Goal: Information Seeking & Learning: Learn about a topic

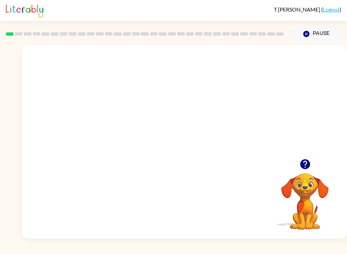
click at [323, 35] on button "Pause Pause" at bounding box center [316, 34] width 49 height 16
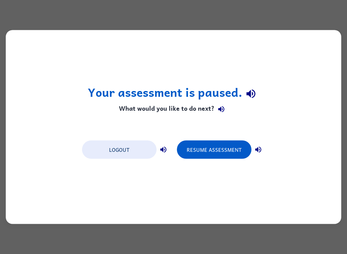
click at [221, 151] on button "Resume Assessment" at bounding box center [214, 149] width 75 height 18
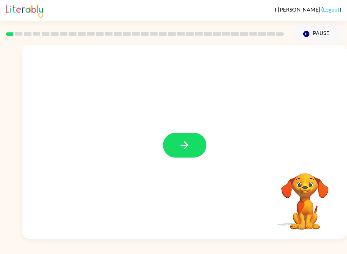
click at [188, 144] on icon "button" at bounding box center [185, 145] width 12 height 12
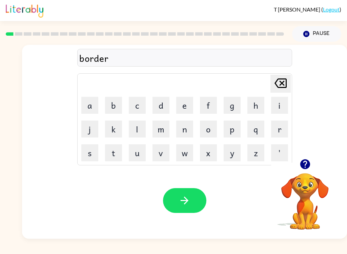
click at [184, 199] on icon "button" at bounding box center [185, 200] width 12 height 12
click at [181, 202] on icon "button" at bounding box center [185, 200] width 12 height 12
click at [192, 204] on button "button" at bounding box center [184, 200] width 43 height 25
click at [184, 198] on icon "button" at bounding box center [185, 200] width 12 height 12
click at [196, 201] on button "button" at bounding box center [184, 200] width 43 height 25
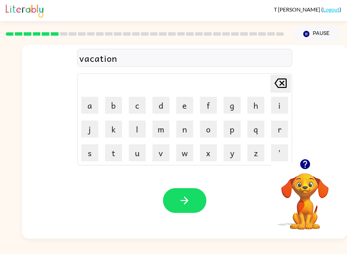
click at [190, 204] on icon "button" at bounding box center [185, 200] width 12 height 12
click at [188, 206] on icon "button" at bounding box center [185, 200] width 12 height 12
click at [177, 208] on button "button" at bounding box center [184, 200] width 43 height 25
click at [191, 198] on button "button" at bounding box center [184, 200] width 43 height 25
click at [183, 203] on icon "button" at bounding box center [185, 200] width 12 height 12
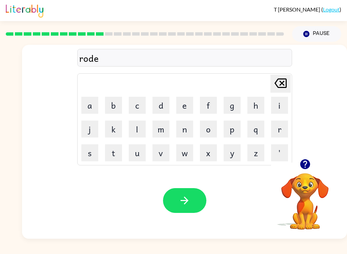
click at [188, 203] on icon "button" at bounding box center [185, 200] width 12 height 12
click at [184, 210] on button "button" at bounding box center [184, 200] width 43 height 25
click at [186, 200] on icon "button" at bounding box center [185, 200] width 12 height 12
click at [182, 201] on icon "button" at bounding box center [185, 200] width 8 height 8
click at [197, 193] on button "button" at bounding box center [184, 200] width 43 height 25
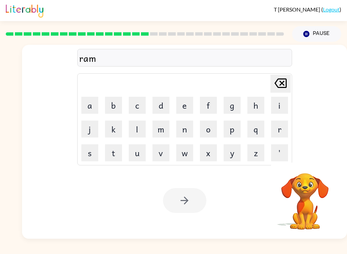
click at [187, 201] on div at bounding box center [184, 200] width 43 height 25
click at [187, 200] on div at bounding box center [184, 200] width 43 height 25
click at [183, 205] on div at bounding box center [184, 200] width 43 height 25
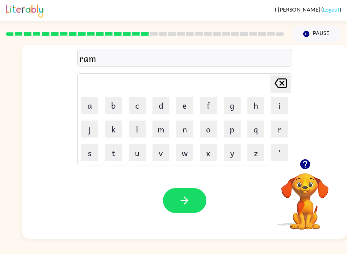
click at [176, 201] on button "button" at bounding box center [184, 200] width 43 height 25
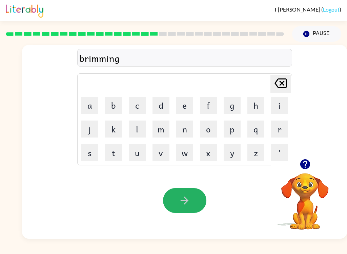
click at [182, 202] on icon "button" at bounding box center [185, 200] width 12 height 12
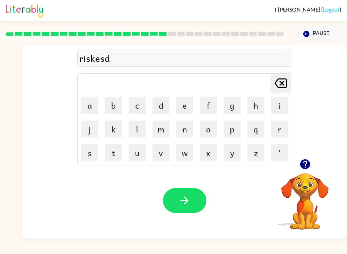
click at [167, 210] on button "button" at bounding box center [184, 200] width 43 height 25
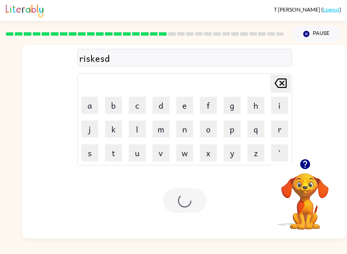
click at [167, 210] on div at bounding box center [184, 200] width 43 height 25
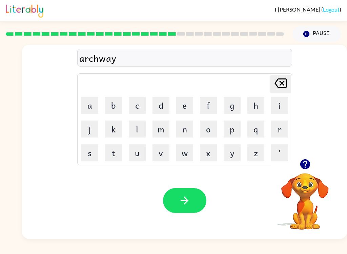
click at [171, 207] on button "button" at bounding box center [184, 200] width 43 height 25
click at [176, 201] on button "button" at bounding box center [184, 200] width 43 height 25
click at [179, 208] on button "button" at bounding box center [184, 200] width 43 height 25
click at [178, 212] on button "button" at bounding box center [184, 200] width 43 height 25
click at [182, 207] on button "button" at bounding box center [184, 200] width 43 height 25
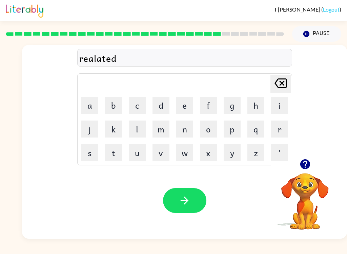
click at [185, 195] on icon "button" at bounding box center [185, 200] width 12 height 12
click at [177, 206] on button "button" at bounding box center [184, 200] width 43 height 25
click at [179, 203] on icon "button" at bounding box center [185, 200] width 12 height 12
click at [176, 197] on button "button" at bounding box center [184, 200] width 43 height 25
click at [183, 198] on icon "button" at bounding box center [185, 200] width 12 height 12
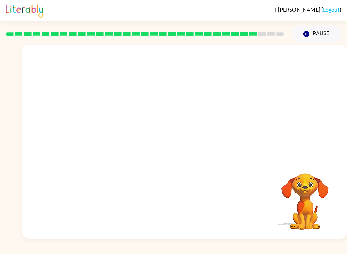
click at [174, 203] on div "Your browser must support playing .mp4 files to use Literably. Please try using…" at bounding box center [184, 142] width 325 height 194
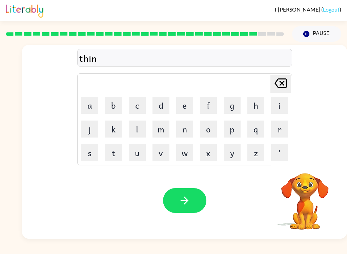
click at [185, 203] on icon "button" at bounding box center [185, 200] width 8 height 8
click at [187, 201] on icon "button" at bounding box center [185, 200] width 8 height 8
click at [165, 194] on button "button" at bounding box center [184, 200] width 43 height 25
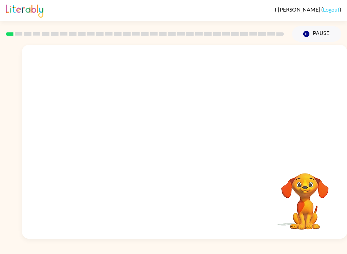
click at [16, 32] on div at bounding box center [145, 34] width 287 height 24
click at [16, 33] on rect at bounding box center [19, 33] width 8 height 3
click at [17, 31] on div at bounding box center [145, 34] width 287 height 24
click at [108, 124] on video "Your browser must support playing .mp4 files to use Literably. Please try using…" at bounding box center [184, 102] width 325 height 114
click at [109, 129] on video "Your browser must support playing .mp4 files to use Literably. Please try using…" at bounding box center [184, 102] width 325 height 114
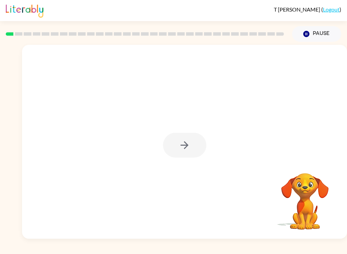
click at [183, 149] on div at bounding box center [184, 145] width 43 height 25
click at [184, 150] on div at bounding box center [184, 145] width 43 height 25
click at [189, 149] on div at bounding box center [184, 145] width 43 height 25
click at [185, 149] on div at bounding box center [184, 145] width 43 height 25
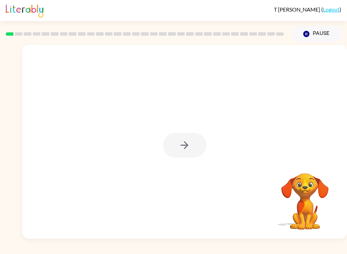
click at [182, 148] on icon "button" at bounding box center [185, 145] width 12 height 12
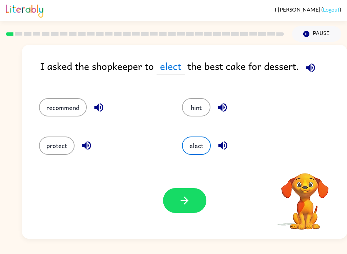
click at [192, 145] on button "elect" at bounding box center [196, 145] width 29 height 18
click at [198, 144] on button "elect" at bounding box center [196, 145] width 29 height 18
click at [59, 109] on button "recommend" at bounding box center [63, 107] width 48 height 18
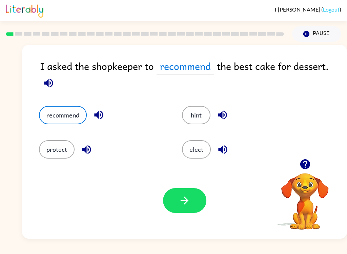
click at [174, 189] on button "button" at bounding box center [184, 200] width 43 height 25
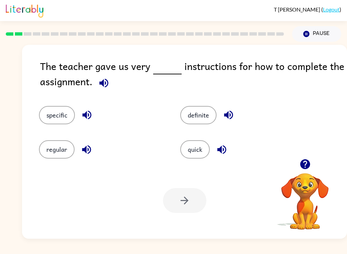
click at [61, 118] on button "specific" at bounding box center [57, 115] width 36 height 18
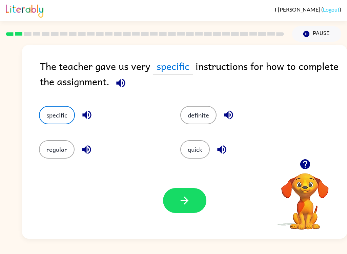
click at [178, 208] on button "button" at bounding box center [184, 200] width 43 height 25
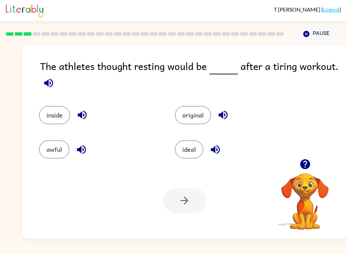
click at [190, 150] on button "ideal" at bounding box center [189, 149] width 28 height 18
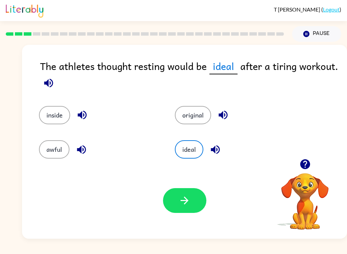
click at [177, 199] on button "button" at bounding box center [184, 200] width 43 height 25
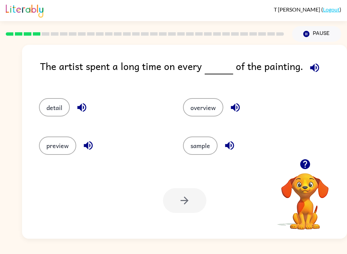
click at [52, 116] on button "detail" at bounding box center [54, 107] width 31 height 18
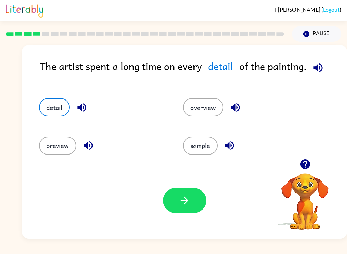
click at [175, 194] on button "button" at bounding box center [184, 200] width 43 height 25
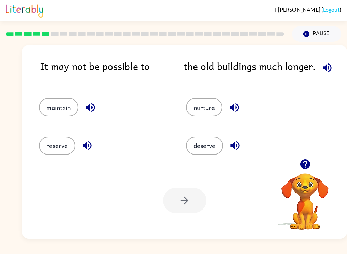
click at [57, 105] on button "maintain" at bounding box center [58, 107] width 39 height 18
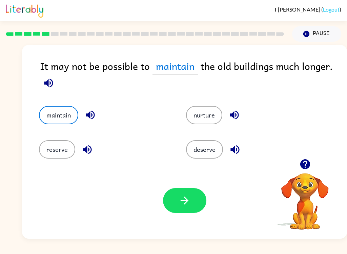
click at [180, 192] on button "button" at bounding box center [184, 200] width 43 height 25
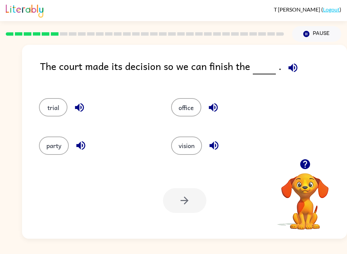
click at [56, 139] on button "party" at bounding box center [54, 145] width 30 height 18
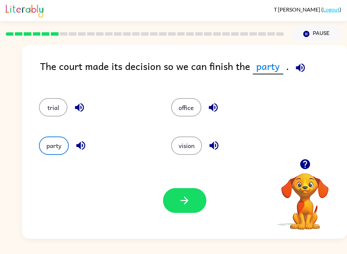
click at [183, 201] on icon "button" at bounding box center [185, 200] width 8 height 8
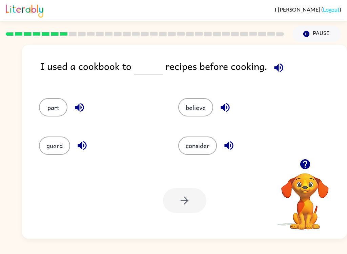
click at [201, 146] on button "consider" at bounding box center [197, 145] width 39 height 18
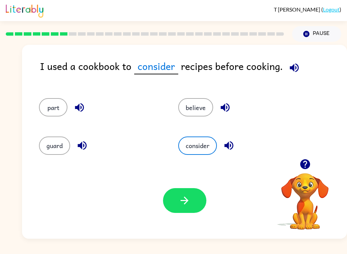
click at [199, 190] on button "button" at bounding box center [184, 200] width 43 height 25
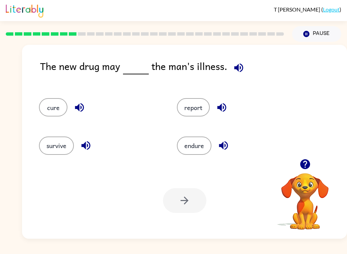
click at [51, 109] on button "cure" at bounding box center [53, 107] width 28 height 18
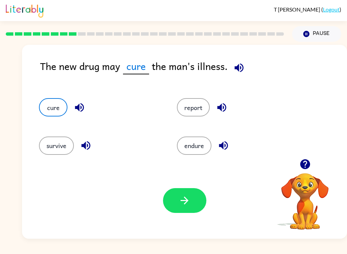
click at [182, 206] on icon "button" at bounding box center [185, 200] width 12 height 12
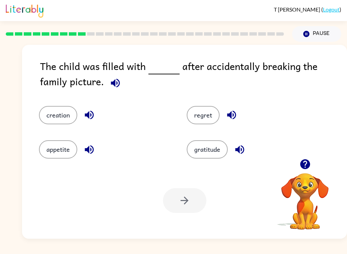
click at [199, 122] on button "regret" at bounding box center [203, 115] width 33 height 18
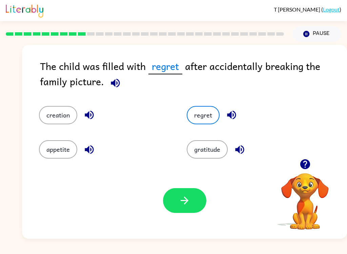
click at [183, 206] on icon "button" at bounding box center [185, 200] width 12 height 12
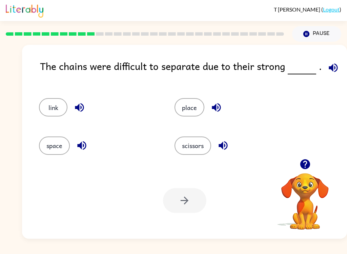
click at [46, 109] on button "link" at bounding box center [53, 107] width 28 height 18
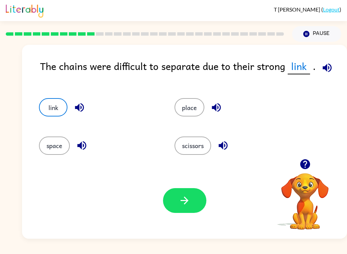
click at [172, 202] on button "button" at bounding box center [184, 200] width 43 height 25
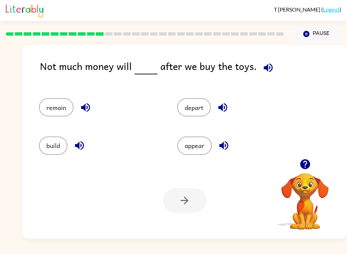
click at [53, 109] on button "remain" at bounding box center [56, 107] width 35 height 18
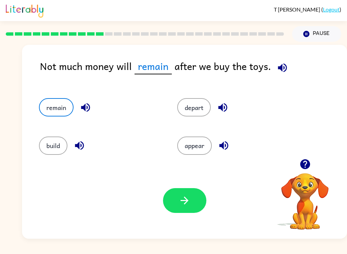
click at [184, 199] on icon "button" at bounding box center [185, 200] width 12 height 12
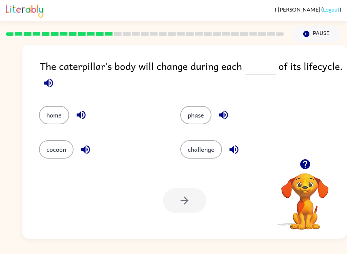
click at [194, 122] on button "phase" at bounding box center [195, 115] width 31 height 18
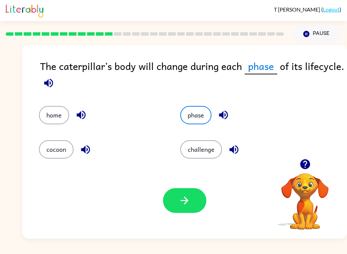
click at [186, 205] on icon "button" at bounding box center [185, 200] width 12 height 12
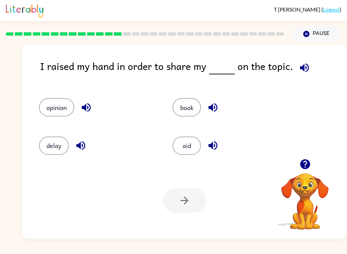
click at [192, 109] on button "book" at bounding box center [187, 107] width 28 height 18
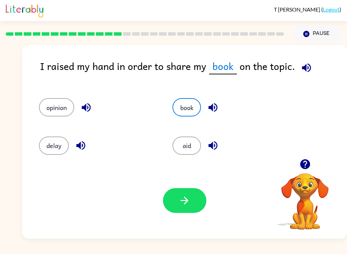
click at [173, 191] on button "button" at bounding box center [184, 200] width 43 height 25
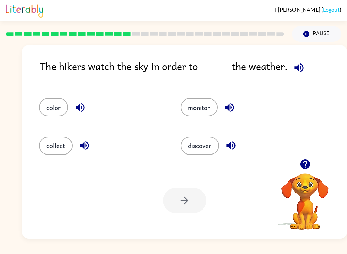
click at [189, 115] on button "monitor" at bounding box center [199, 107] width 37 height 18
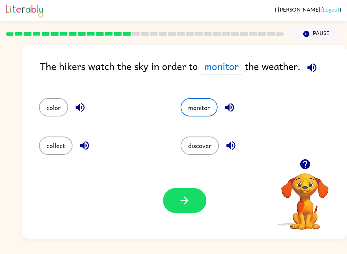
click at [185, 200] on icon "button" at bounding box center [185, 200] width 12 height 12
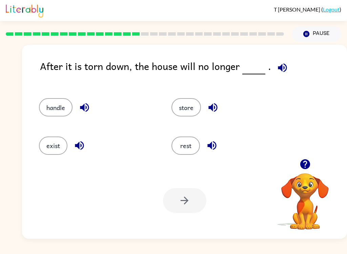
click at [51, 148] on button "exist" at bounding box center [53, 145] width 28 height 18
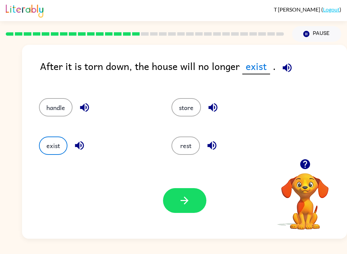
click at [181, 202] on icon "button" at bounding box center [185, 200] width 12 height 12
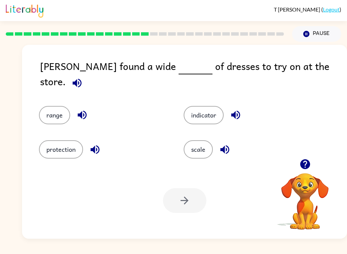
click at [55, 110] on button "range" at bounding box center [54, 115] width 31 height 18
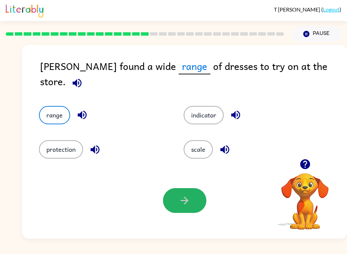
click at [177, 197] on button "button" at bounding box center [184, 200] width 43 height 25
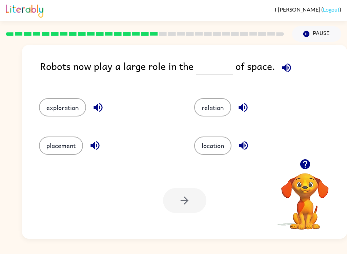
click at [209, 149] on button "location" at bounding box center [212, 145] width 37 height 18
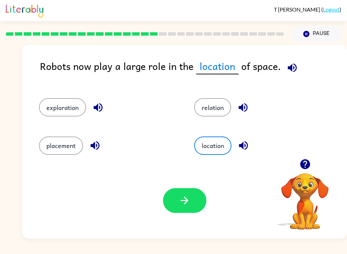
click at [48, 150] on button "placement" at bounding box center [61, 145] width 44 height 18
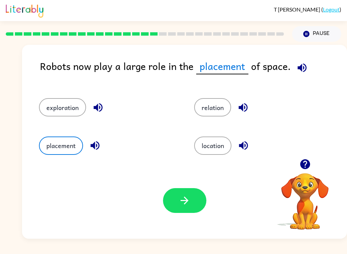
click at [181, 198] on icon "button" at bounding box center [185, 200] width 12 height 12
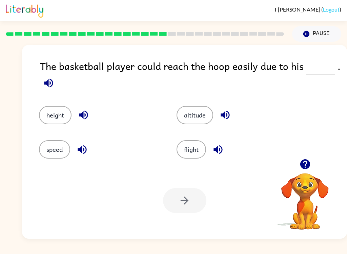
click at [51, 117] on button "height" at bounding box center [55, 115] width 33 height 18
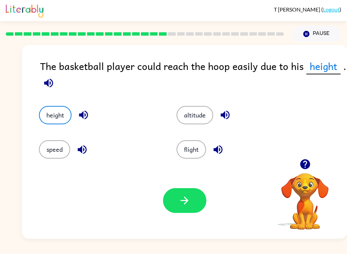
click at [184, 197] on icon "button" at bounding box center [185, 200] width 12 height 12
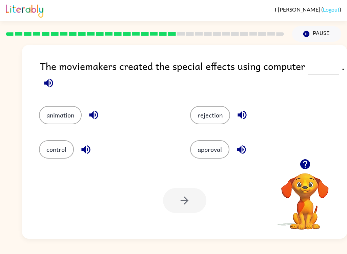
click at [49, 115] on button "animation" at bounding box center [60, 115] width 43 height 18
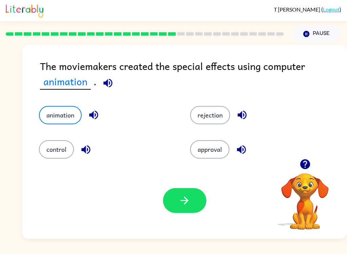
click at [186, 200] on icon "button" at bounding box center [185, 200] width 12 height 12
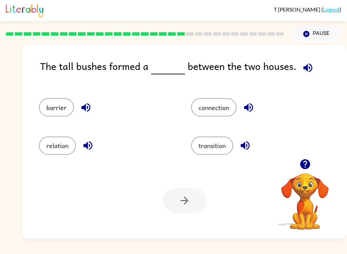
click at [51, 108] on button "barrier" at bounding box center [56, 107] width 35 height 18
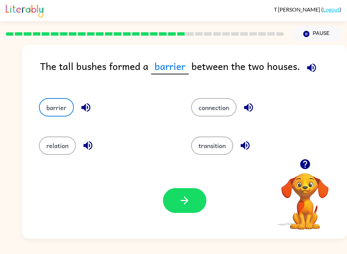
click at [185, 203] on icon "button" at bounding box center [185, 200] width 12 height 12
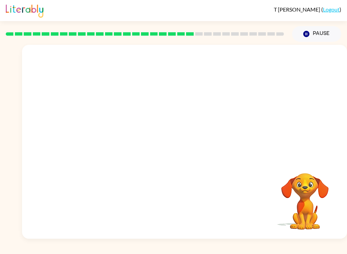
click at [120, 140] on video "Your browser must support playing .mp4 files to use Literably. Please try using…" at bounding box center [184, 102] width 325 height 114
click at [117, 141] on video "Your browser must support playing .mp4 files to use Literably. Please try using…" at bounding box center [184, 102] width 325 height 114
click at [110, 142] on video "Your browser must support playing .mp4 files to use Literably. Please try using…" at bounding box center [184, 102] width 325 height 114
click at [118, 141] on video "Your browser must support playing .mp4 files to use Literably. Please try using…" at bounding box center [184, 102] width 325 height 114
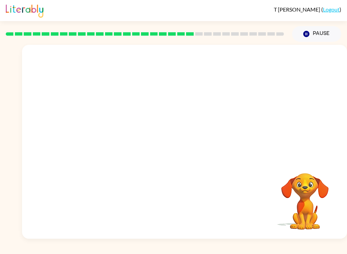
click at [118, 141] on video "Your browser must support playing .mp4 files to use Literably. Please try using…" at bounding box center [184, 102] width 325 height 114
click at [117, 139] on video "Your browser must support playing .mp4 files to use Literably. Please try using…" at bounding box center [184, 102] width 325 height 114
click at [185, 144] on div at bounding box center [184, 145] width 43 height 25
click at [186, 149] on icon "button" at bounding box center [185, 145] width 12 height 12
click at [186, 149] on div at bounding box center [184, 145] width 43 height 25
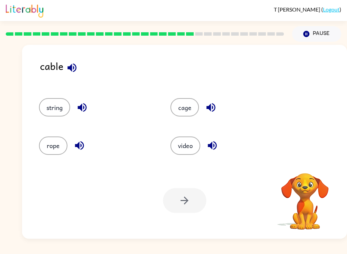
click at [60, 107] on button "string" at bounding box center [54, 107] width 31 height 18
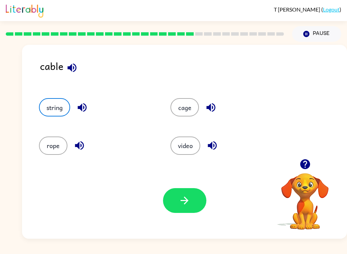
click at [197, 210] on button "button" at bounding box center [184, 200] width 43 height 25
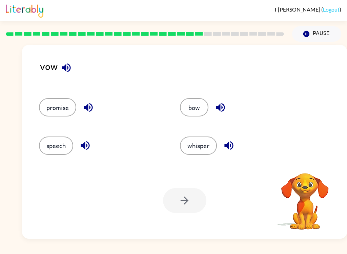
click at [49, 109] on button "promise" at bounding box center [57, 107] width 37 height 18
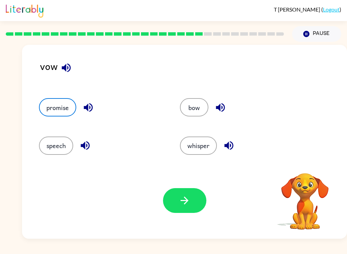
click at [178, 203] on button "button" at bounding box center [184, 200] width 43 height 25
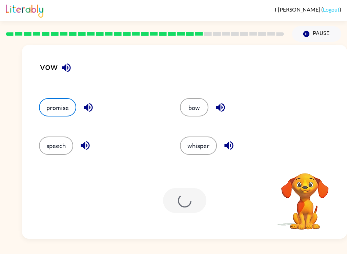
click at [178, 203] on div at bounding box center [184, 200] width 43 height 25
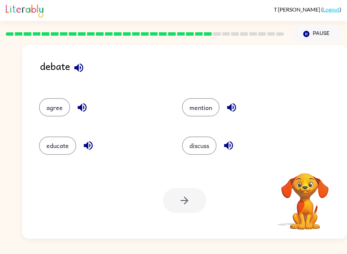
click at [58, 109] on button "agree" at bounding box center [54, 107] width 31 height 18
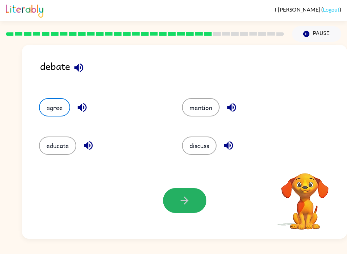
click at [192, 196] on button "button" at bounding box center [184, 200] width 43 height 25
click at [192, 196] on div at bounding box center [184, 200] width 43 height 25
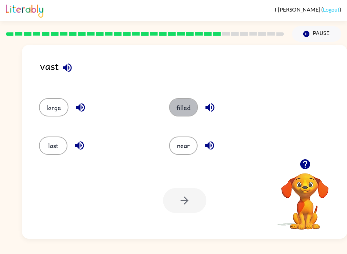
click at [181, 111] on button "filled" at bounding box center [183, 107] width 29 height 18
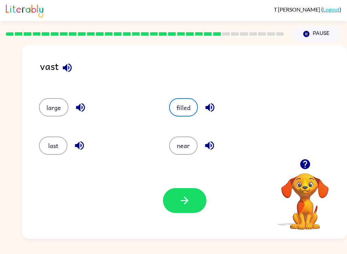
click at [183, 197] on icon "button" at bounding box center [185, 200] width 12 height 12
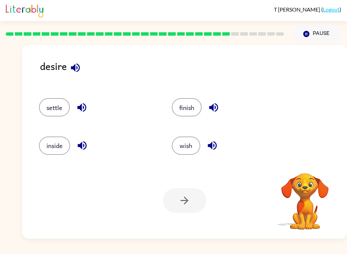
click at [184, 141] on button "wish" at bounding box center [186, 145] width 28 height 18
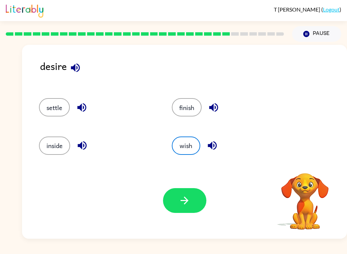
click at [177, 192] on button "button" at bounding box center [184, 200] width 43 height 25
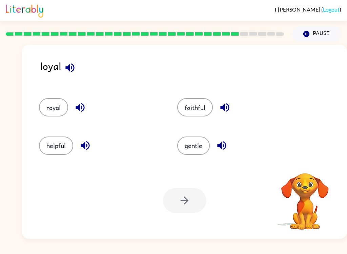
click at [56, 109] on button "royal" at bounding box center [53, 107] width 29 height 18
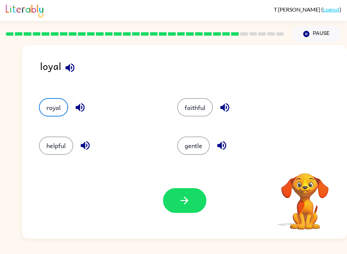
click at [183, 199] on icon "button" at bounding box center [185, 200] width 12 height 12
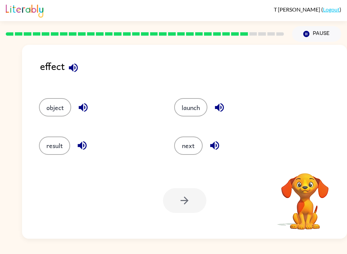
click at [53, 114] on button "object" at bounding box center [55, 107] width 32 height 18
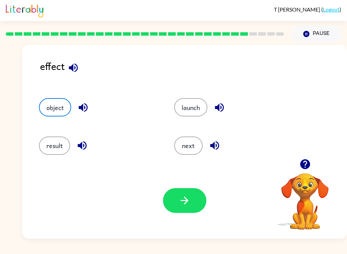
click at [188, 203] on icon "button" at bounding box center [185, 200] width 12 height 12
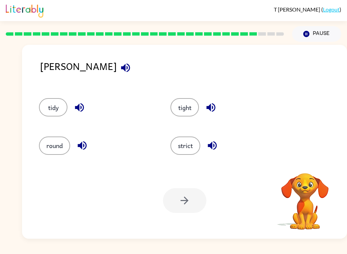
click at [182, 141] on button "strict" at bounding box center [186, 145] width 30 height 18
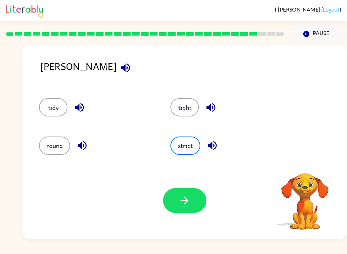
click at [174, 213] on button "button" at bounding box center [184, 200] width 43 height 25
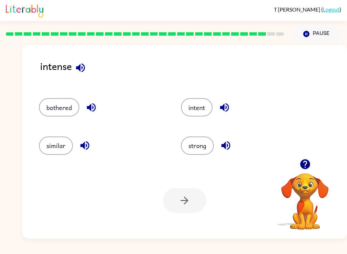
click at [196, 140] on button "strong" at bounding box center [197, 145] width 33 height 18
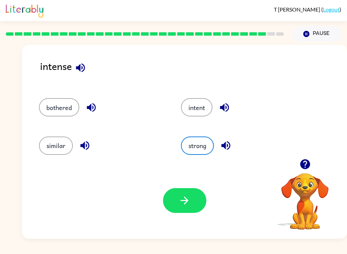
click at [182, 212] on button "button" at bounding box center [184, 200] width 43 height 25
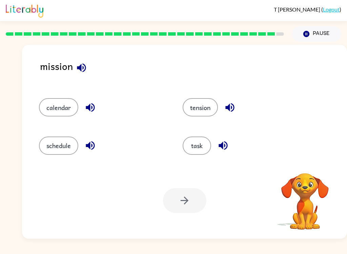
click at [198, 148] on button "task" at bounding box center [197, 145] width 28 height 18
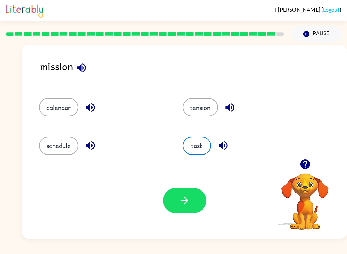
click at [179, 199] on icon "button" at bounding box center [185, 200] width 12 height 12
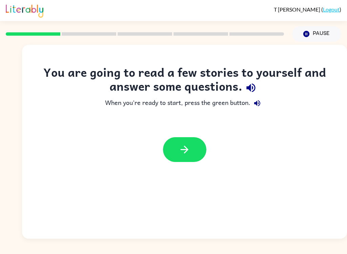
click at [251, 85] on icon "button" at bounding box center [251, 87] width 9 height 9
click at [257, 105] on icon "button" at bounding box center [257, 103] width 6 height 6
click at [179, 153] on icon "button" at bounding box center [185, 150] width 12 height 12
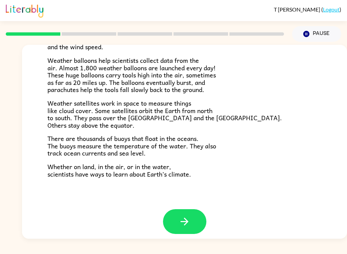
scroll to position [184, 0]
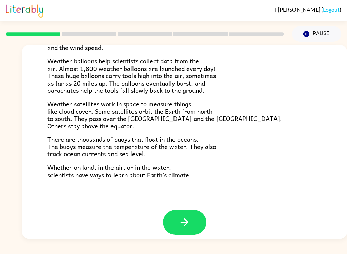
click at [178, 214] on button "button" at bounding box center [184, 222] width 43 height 25
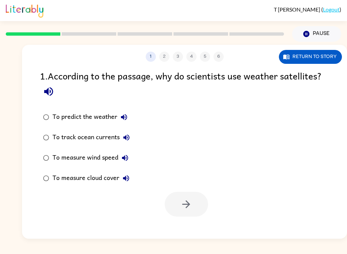
scroll to position [0, 0]
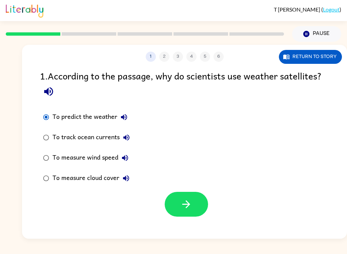
click at [179, 206] on button "button" at bounding box center [186, 204] width 43 height 25
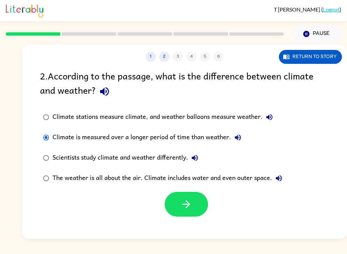
click at [182, 202] on icon "button" at bounding box center [186, 204] width 12 height 12
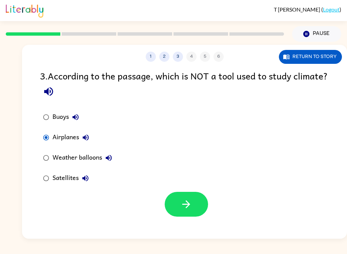
click at [186, 205] on icon "button" at bounding box center [186, 204] width 12 height 12
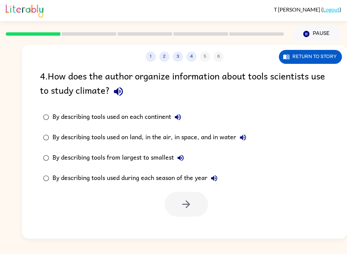
click at [40, 182] on label "By describing tools used during each season of the year" at bounding box center [144, 178] width 217 height 20
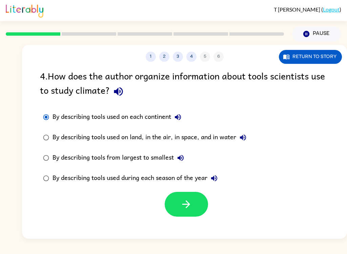
click at [187, 203] on icon "button" at bounding box center [186, 204] width 12 height 12
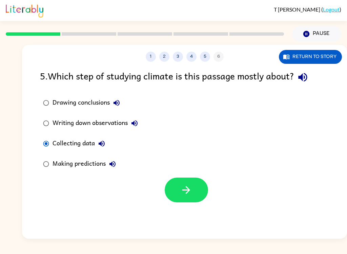
click at [179, 194] on button "button" at bounding box center [186, 189] width 43 height 25
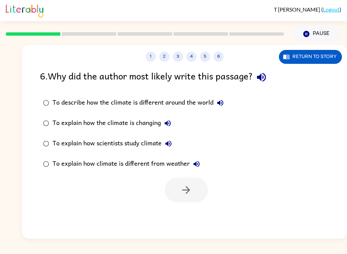
click at [265, 75] on icon "button" at bounding box center [262, 77] width 12 height 12
click at [266, 78] on icon "button" at bounding box center [262, 77] width 12 height 12
click at [267, 77] on icon "button" at bounding box center [262, 77] width 12 height 12
click at [222, 106] on icon "button" at bounding box center [220, 103] width 6 height 6
click at [167, 125] on icon "button" at bounding box center [168, 123] width 6 height 6
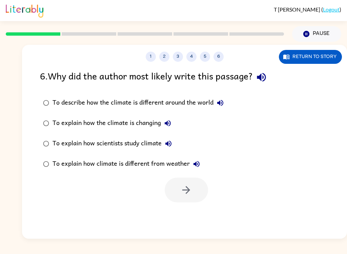
click at [167, 145] on icon "button" at bounding box center [169, 143] width 8 height 8
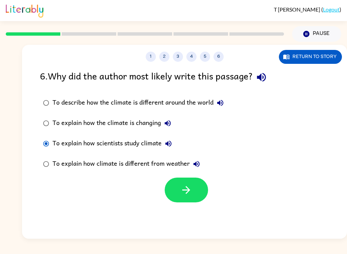
click at [195, 162] on icon "button" at bounding box center [197, 164] width 8 height 8
click at [184, 188] on icon "button" at bounding box center [186, 190] width 12 height 12
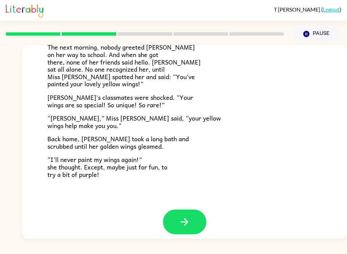
scroll to position [184, 0]
click at [180, 218] on icon "button" at bounding box center [185, 222] width 12 height 12
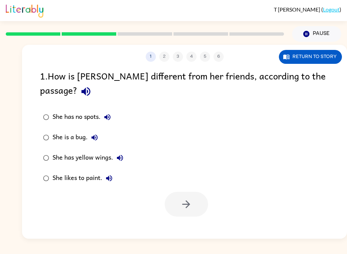
scroll to position [0, 0]
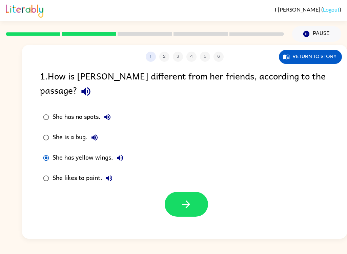
click at [92, 85] on icon "button" at bounding box center [86, 91] width 12 height 12
click at [106, 113] on icon "button" at bounding box center [107, 117] width 8 height 8
click at [95, 134] on icon "button" at bounding box center [95, 137] width 6 height 6
click at [120, 154] on icon "button" at bounding box center [120, 158] width 8 height 8
click at [109, 175] on icon "button" at bounding box center [109, 178] width 6 height 6
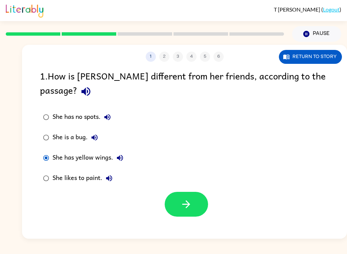
click at [178, 192] on button "button" at bounding box center [186, 204] width 43 height 25
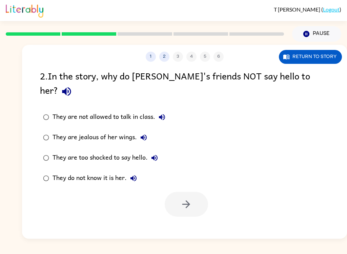
click at [71, 87] on icon "button" at bounding box center [66, 91] width 9 height 9
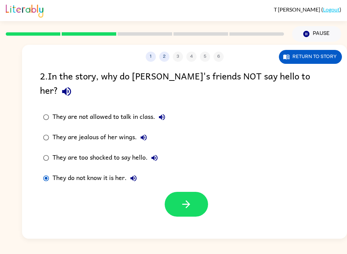
click at [164, 114] on icon "button" at bounding box center [162, 117] width 6 height 6
click at [144, 133] on icon "button" at bounding box center [144, 137] width 8 height 8
click at [153, 154] on icon "button" at bounding box center [155, 158] width 8 height 8
click at [132, 175] on icon "button" at bounding box center [134, 178] width 6 height 6
click at [181, 198] on icon "button" at bounding box center [186, 204] width 12 height 12
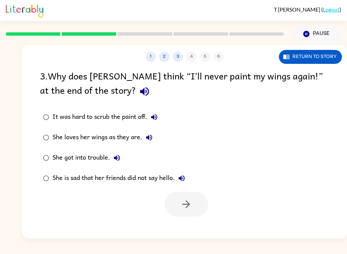
click at [139, 97] on icon "button" at bounding box center [145, 91] width 12 height 12
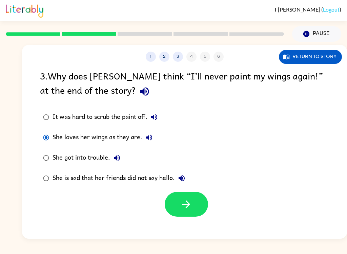
click at [150, 117] on button "It was hard to scrub the paint off." at bounding box center [155, 117] width 14 height 14
click at [153, 137] on icon "button" at bounding box center [149, 137] width 8 height 8
click at [114, 159] on icon "button" at bounding box center [117, 158] width 6 height 6
click at [182, 180] on icon "button" at bounding box center [182, 178] width 6 height 6
click at [180, 206] on icon "button" at bounding box center [186, 204] width 12 height 12
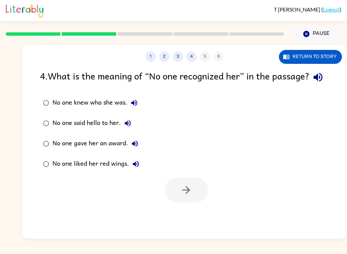
click at [312, 83] on icon "button" at bounding box center [318, 77] width 12 height 12
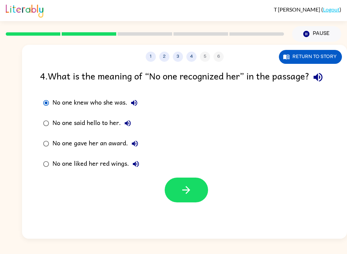
click at [181, 196] on icon "button" at bounding box center [186, 190] width 12 height 12
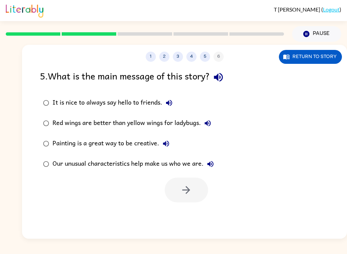
click at [217, 77] on icon "button" at bounding box center [219, 77] width 12 height 12
click at [163, 186] on div at bounding box center [184, 188] width 325 height 28
click at [208, 166] on icon "button" at bounding box center [211, 164] width 8 height 8
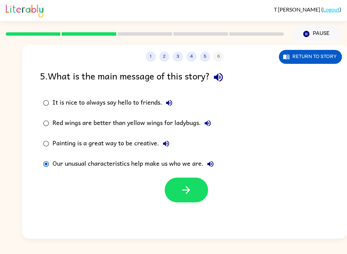
click at [181, 190] on icon "button" at bounding box center [186, 190] width 12 height 12
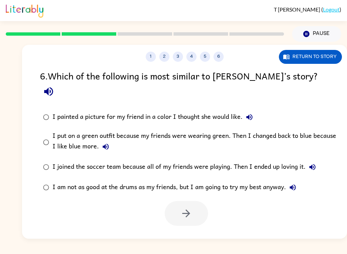
click at [55, 85] on icon "button" at bounding box center [49, 91] width 12 height 12
click at [107, 142] on icon "button" at bounding box center [106, 146] width 8 height 8
click at [184, 207] on icon "button" at bounding box center [186, 213] width 12 height 12
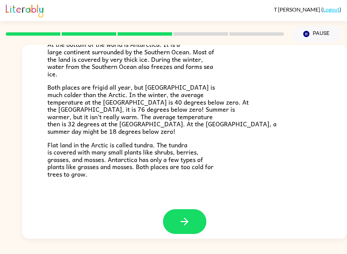
scroll to position [138, 0]
click at [176, 217] on button "button" at bounding box center [184, 221] width 43 height 25
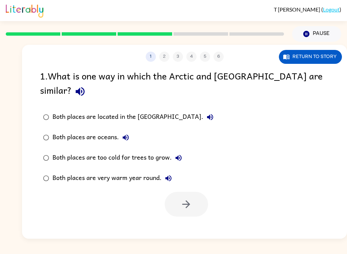
scroll to position [0, 0]
click at [84, 87] on icon "button" at bounding box center [80, 91] width 9 height 9
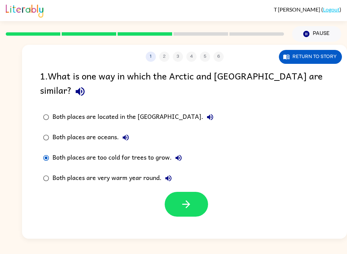
click at [175, 202] on button "button" at bounding box center [186, 204] width 43 height 25
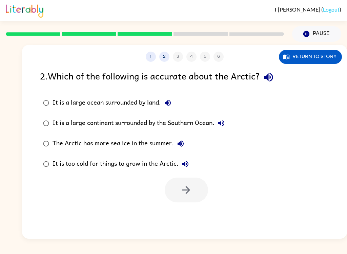
click at [270, 83] on icon "button" at bounding box center [269, 77] width 12 height 12
click at [166, 106] on icon "button" at bounding box center [168, 103] width 8 height 8
click at [221, 123] on icon "button" at bounding box center [221, 123] width 6 height 6
click at [178, 141] on icon "button" at bounding box center [181, 143] width 8 height 8
click at [183, 165] on icon "button" at bounding box center [186, 164] width 6 height 6
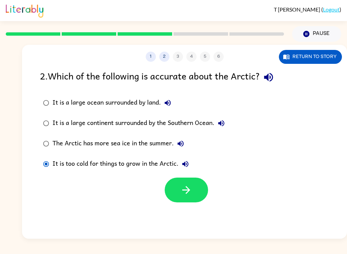
click at [182, 195] on icon "button" at bounding box center [186, 190] width 12 height 12
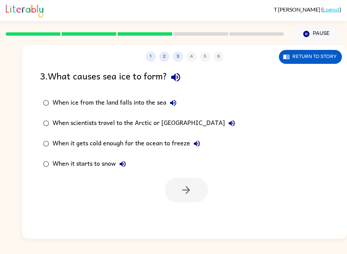
click at [176, 78] on icon "button" at bounding box center [175, 77] width 9 height 9
click at [175, 107] on icon "button" at bounding box center [173, 103] width 8 height 8
click at [228, 125] on icon "button" at bounding box center [232, 123] width 8 height 8
click at [195, 146] on icon "button" at bounding box center [197, 143] width 8 height 8
click at [117, 167] on button "When it starts to snow" at bounding box center [123, 164] width 14 height 14
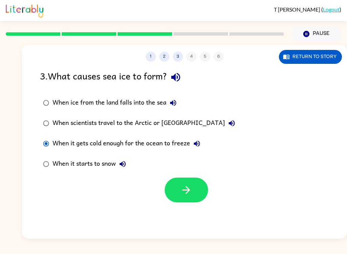
click at [182, 188] on icon "button" at bounding box center [186, 190] width 12 height 12
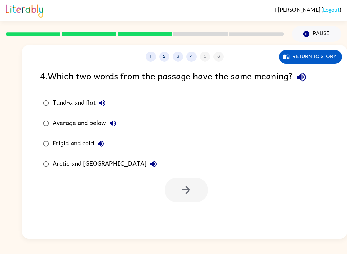
click at [306, 79] on icon "button" at bounding box center [301, 77] width 9 height 9
click at [97, 104] on button "Tundra and flat" at bounding box center [103, 103] width 14 height 14
click at [110, 124] on icon "button" at bounding box center [113, 123] width 8 height 8
click at [96, 147] on button "Frigid and cold" at bounding box center [101, 144] width 14 height 14
click at [150, 165] on icon "button" at bounding box center [154, 164] width 8 height 8
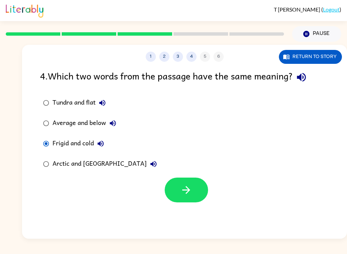
click at [178, 191] on button "button" at bounding box center [186, 189] width 43 height 25
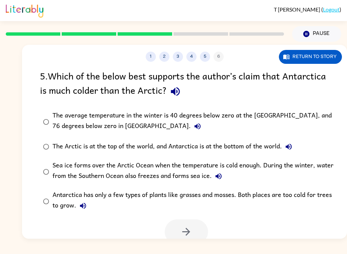
click at [173, 95] on icon "button" at bounding box center [176, 91] width 12 height 12
click at [195, 126] on icon "button" at bounding box center [198, 126] width 6 height 6
click at [295, 145] on button "The Arctic is at the top of the world, and Antarctica is at the bottom of the w…" at bounding box center [289, 147] width 14 height 14
click at [291, 148] on icon "button" at bounding box center [289, 146] width 8 height 8
click at [295, 149] on button "The Arctic is at the top of the world, and Antarctica is at the bottom of the w…" at bounding box center [289, 147] width 14 height 14
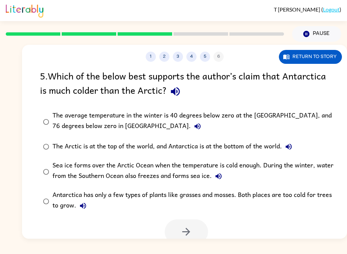
click at [310, 165] on div "Sea ice forms over the Arctic Ocean when the temperature is cold enough. During…" at bounding box center [196, 171] width 286 height 23
click at [303, 171] on div "Sea ice forms over the Arctic Ocean when the temperature is cold enough. During…" at bounding box center [196, 171] width 286 height 23
click at [219, 175] on icon "button" at bounding box center [219, 176] width 8 height 8
click at [181, 230] on icon "button" at bounding box center [186, 232] width 12 height 12
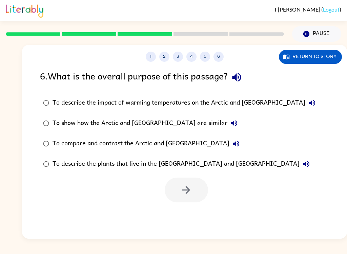
click at [243, 80] on icon "button" at bounding box center [237, 77] width 12 height 12
click at [309, 103] on icon "button" at bounding box center [312, 103] width 6 height 6
click at [230, 124] on icon "button" at bounding box center [234, 123] width 8 height 8
click at [232, 146] on icon "button" at bounding box center [236, 143] width 8 height 8
click at [303, 167] on icon "button" at bounding box center [307, 164] width 8 height 8
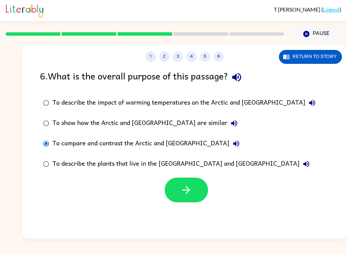
click at [192, 191] on icon "button" at bounding box center [186, 190] width 12 height 12
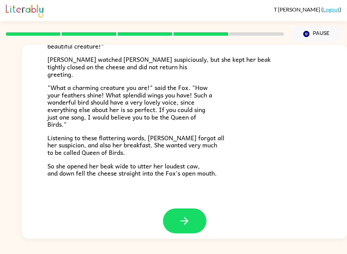
scroll to position [129, 0]
click at [185, 209] on button "button" at bounding box center [184, 221] width 43 height 25
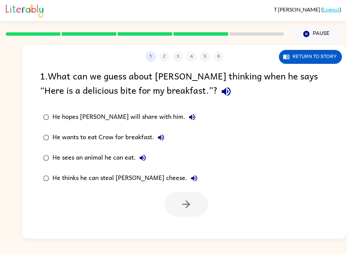
click at [222, 93] on icon "button" at bounding box center [226, 91] width 9 height 9
click at [188, 118] on icon "button" at bounding box center [192, 117] width 8 height 8
click at [165, 143] on button "He wants to eat Crow for breakfast." at bounding box center [161, 138] width 14 height 14
click at [143, 160] on icon "button" at bounding box center [143, 158] width 8 height 8
click at [190, 180] on icon "button" at bounding box center [194, 178] width 8 height 8
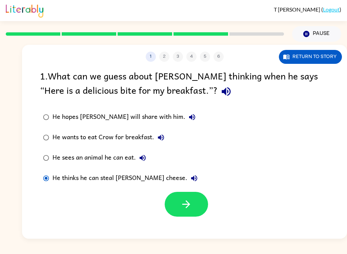
click at [180, 207] on button "button" at bounding box center [186, 204] width 43 height 25
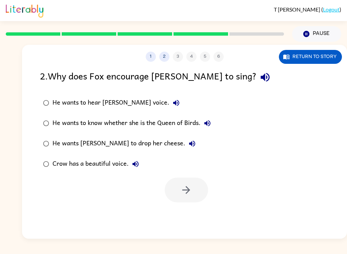
click at [261, 80] on icon "button" at bounding box center [265, 77] width 9 height 9
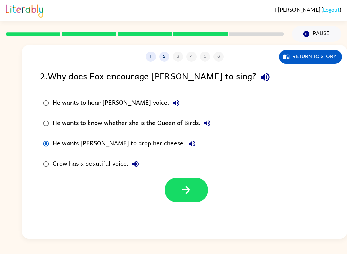
click at [179, 186] on button "button" at bounding box center [186, 189] width 43 height 25
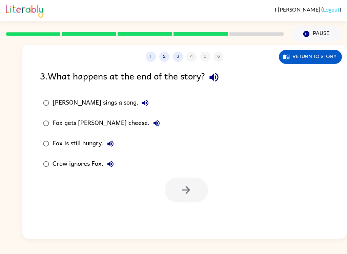
click at [218, 79] on icon "button" at bounding box center [214, 77] width 9 height 9
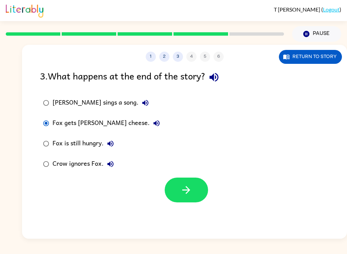
click at [184, 200] on button "button" at bounding box center [186, 189] width 43 height 25
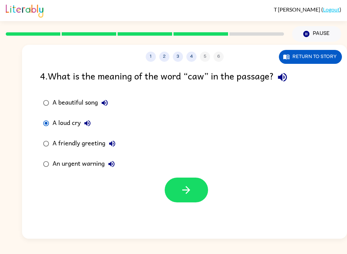
click at [179, 188] on button "button" at bounding box center [186, 189] width 43 height 25
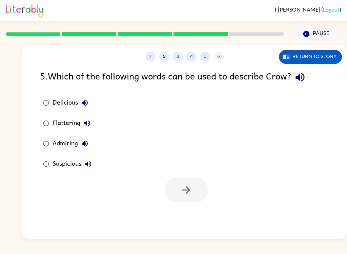
click at [299, 73] on icon "button" at bounding box center [300, 77] width 12 height 12
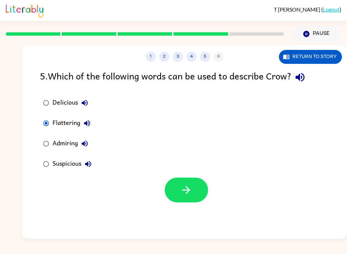
click at [187, 188] on icon "button" at bounding box center [187, 190] width 8 height 8
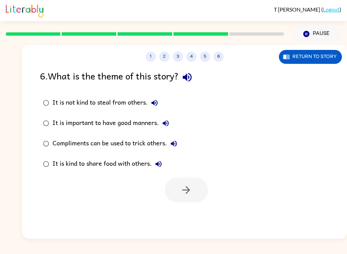
click at [162, 144] on div "Compliments can be used to trick others." at bounding box center [117, 144] width 128 height 14
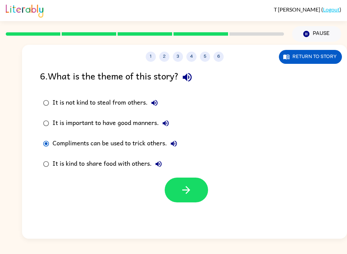
click at [172, 144] on icon "button" at bounding box center [174, 143] width 6 height 6
click at [187, 192] on icon "button" at bounding box center [186, 190] width 12 height 12
